Goal: Entertainment & Leisure: Consume media (video, audio)

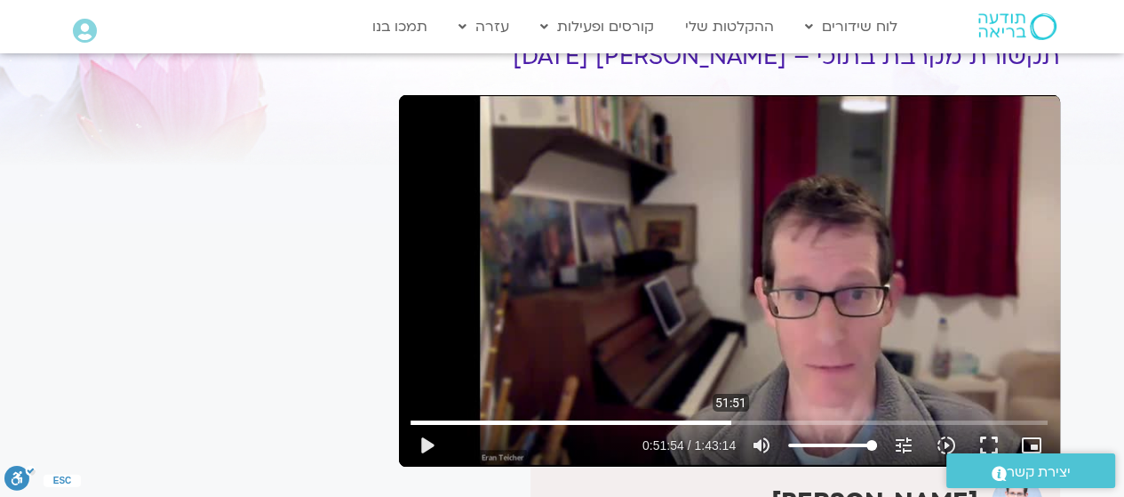
click at [730, 418] on input "Seek" at bounding box center [728, 422] width 637 height 11
click at [426, 443] on button "play_arrow" at bounding box center [426, 445] width 43 height 43
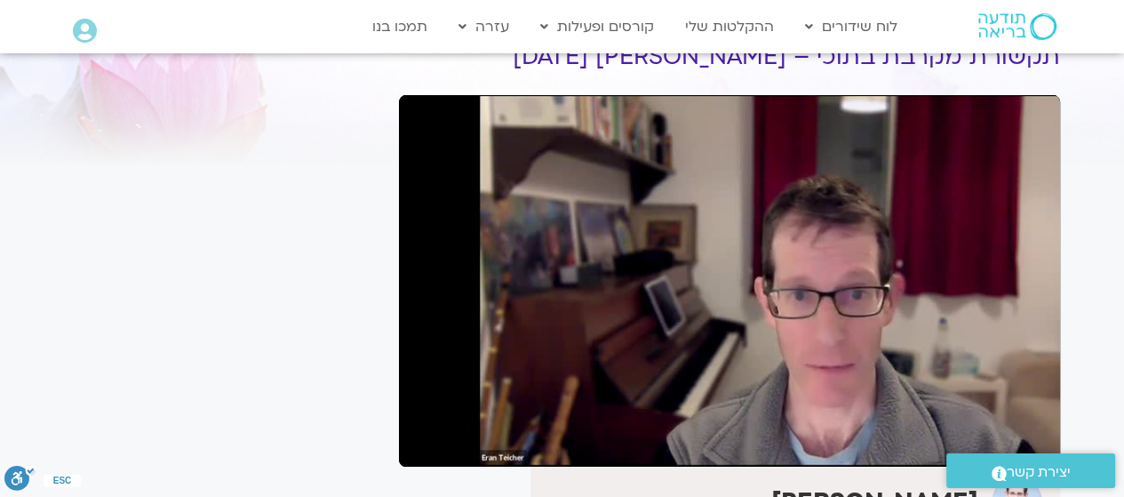
type input "3340.530452"
